Goal: Information Seeking & Learning: Learn about a topic

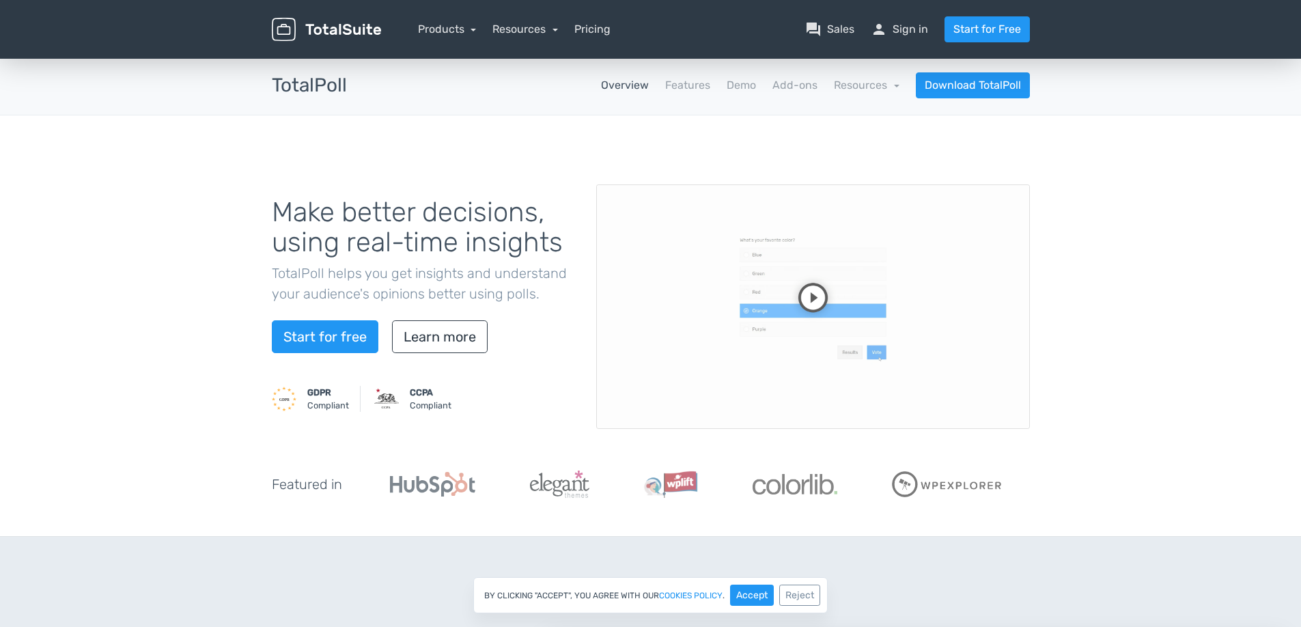
click at [580, 20] on nav "Products TotalPoll WordPress Poll and Contest Plugin TotalContest WordPress Con…" at bounding box center [715, 29] width 649 height 26
drag, startPoint x: 587, startPoint y: 27, endPoint x: 608, endPoint y: 27, distance: 21.2
click at [587, 28] on link "Pricing" at bounding box center [592, 29] width 36 height 16
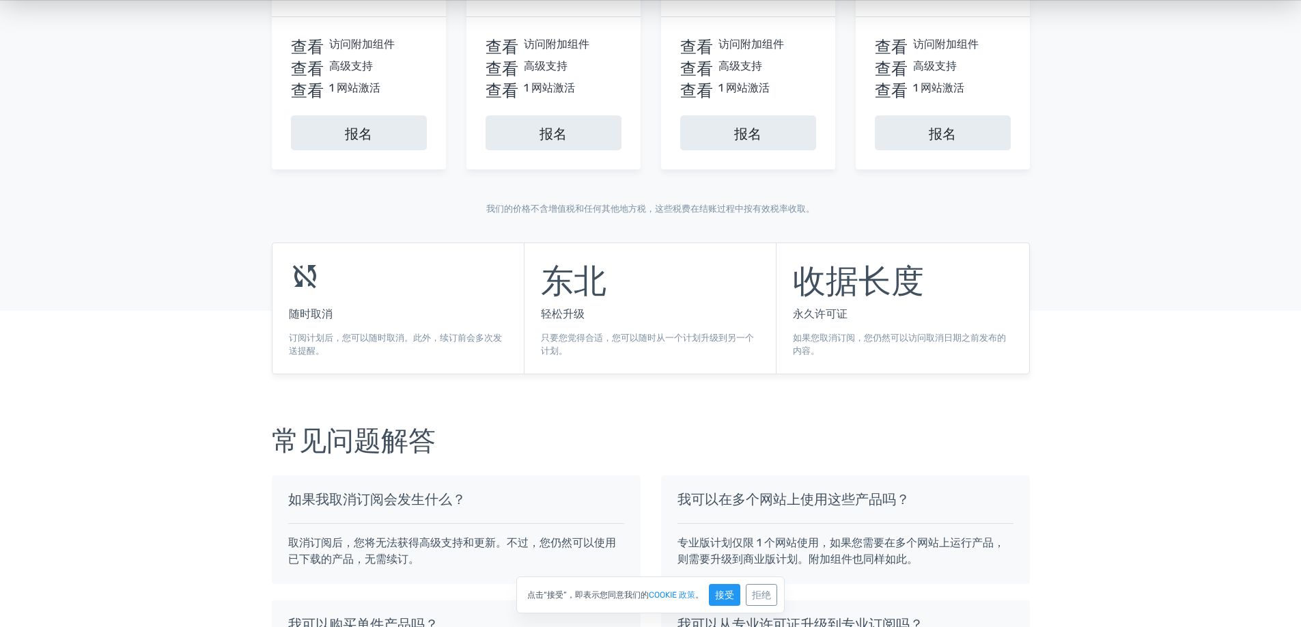
scroll to position [751, 0]
